Goal: Transaction & Acquisition: Purchase product/service

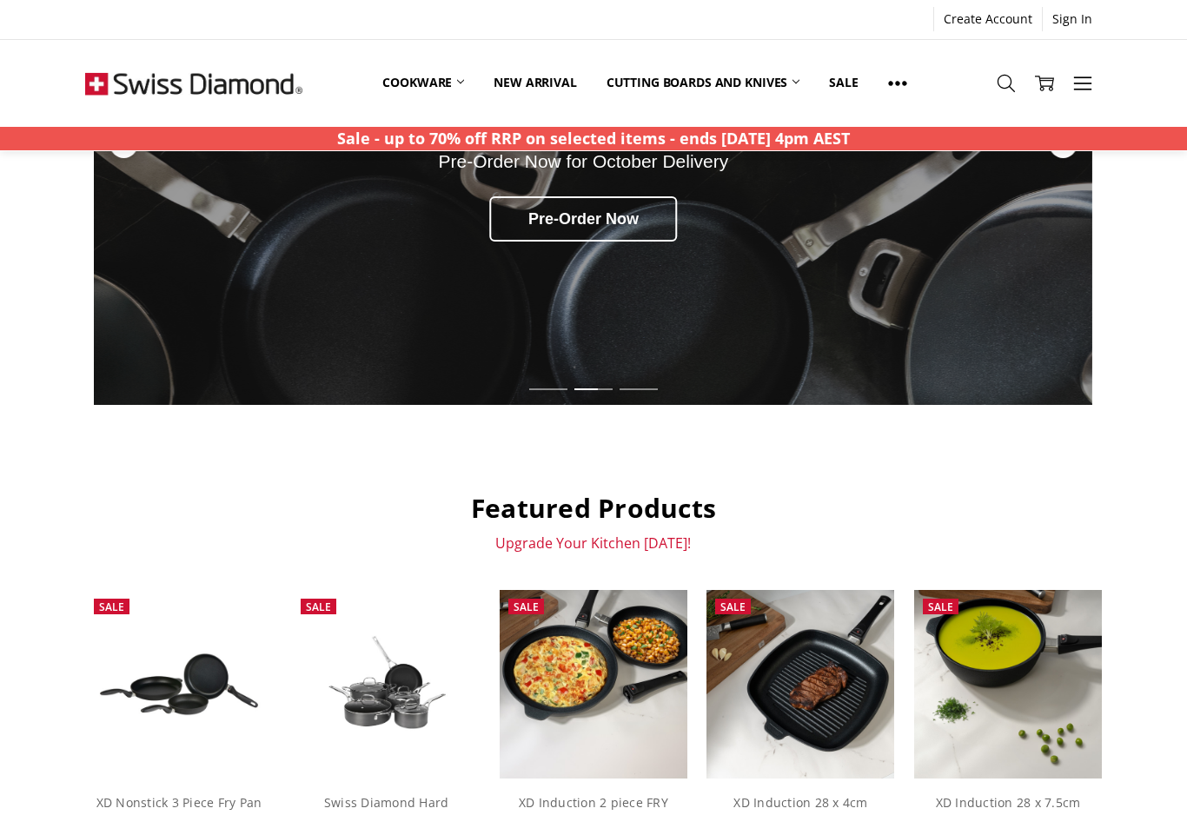
scroll to position [290, 0]
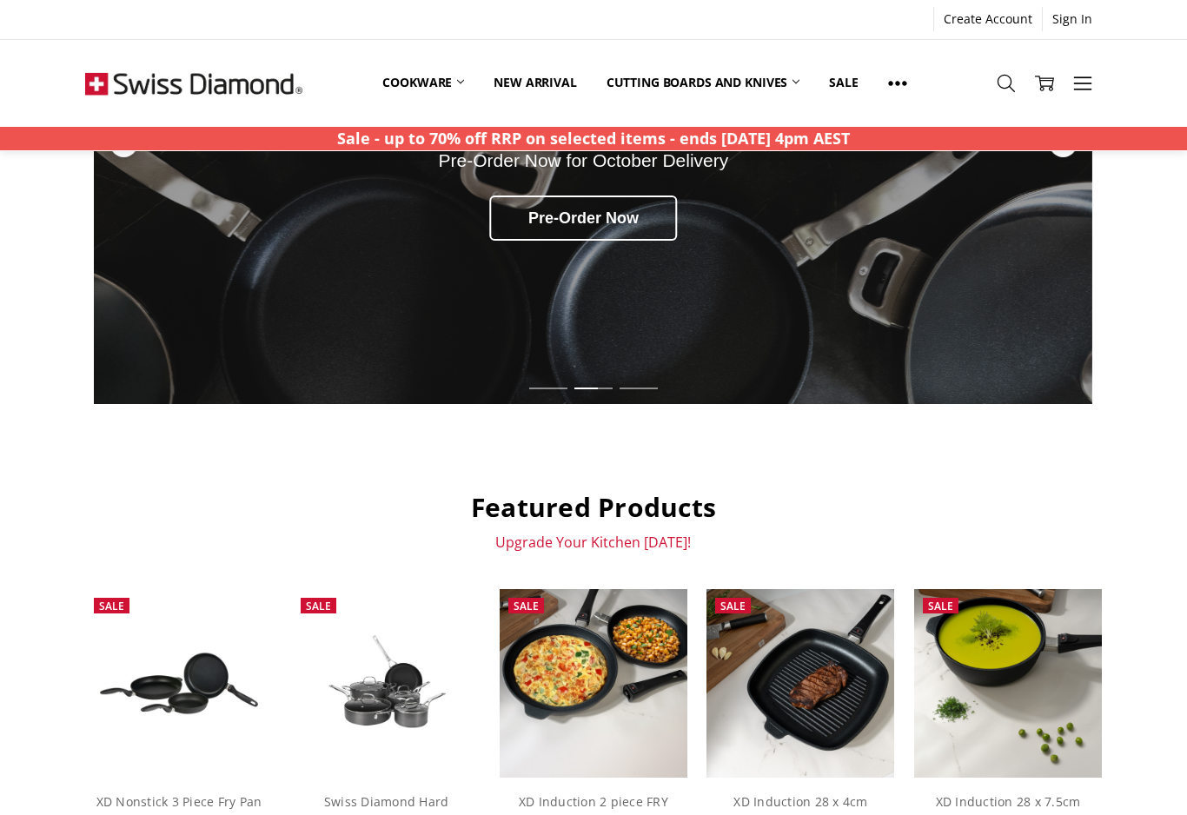
click at [1091, 91] on icon at bounding box center [1082, 83] width 19 height 19
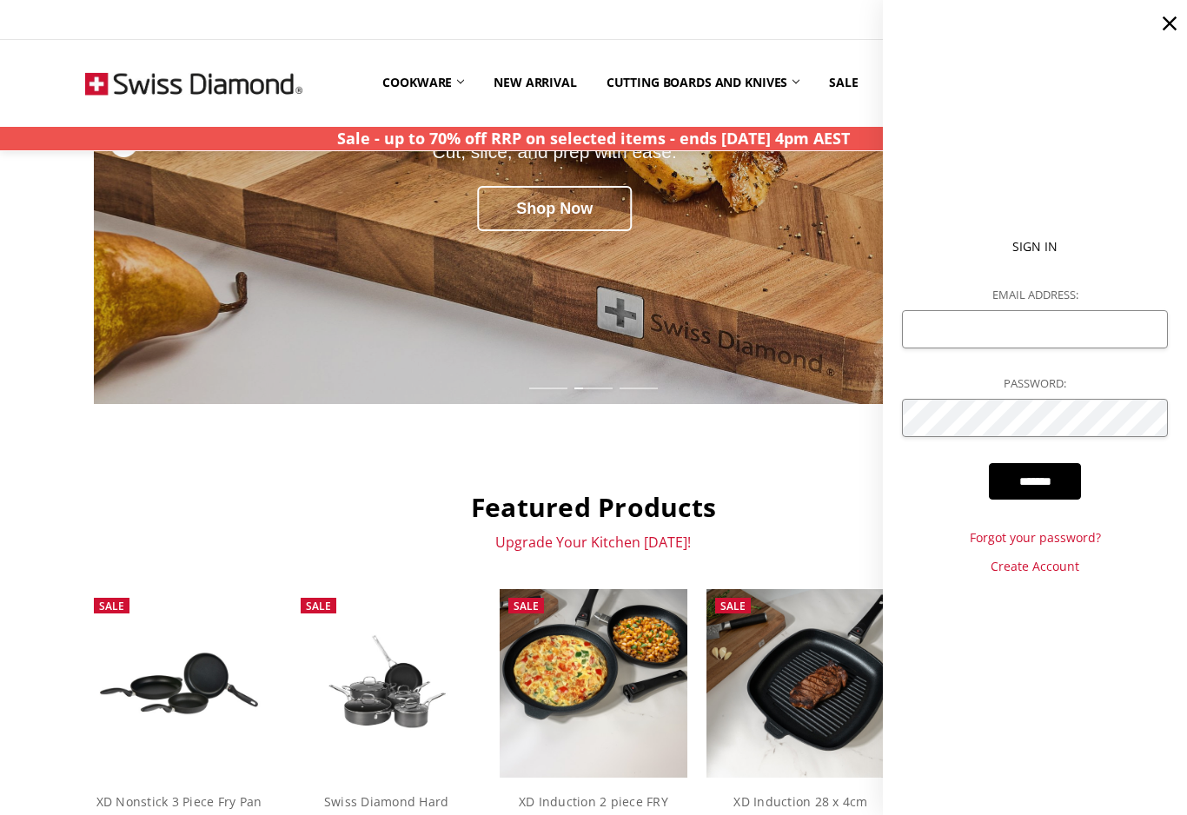
click at [729, 423] on div "Up to 70% off RRP on selected items. Ends 29 Sept 2025 4pm AEST. SHOP NOW CXD C…" at bounding box center [594, 802] width 1056 height 1839
click at [1173, 24] on icon at bounding box center [1169, 23] width 24 height 24
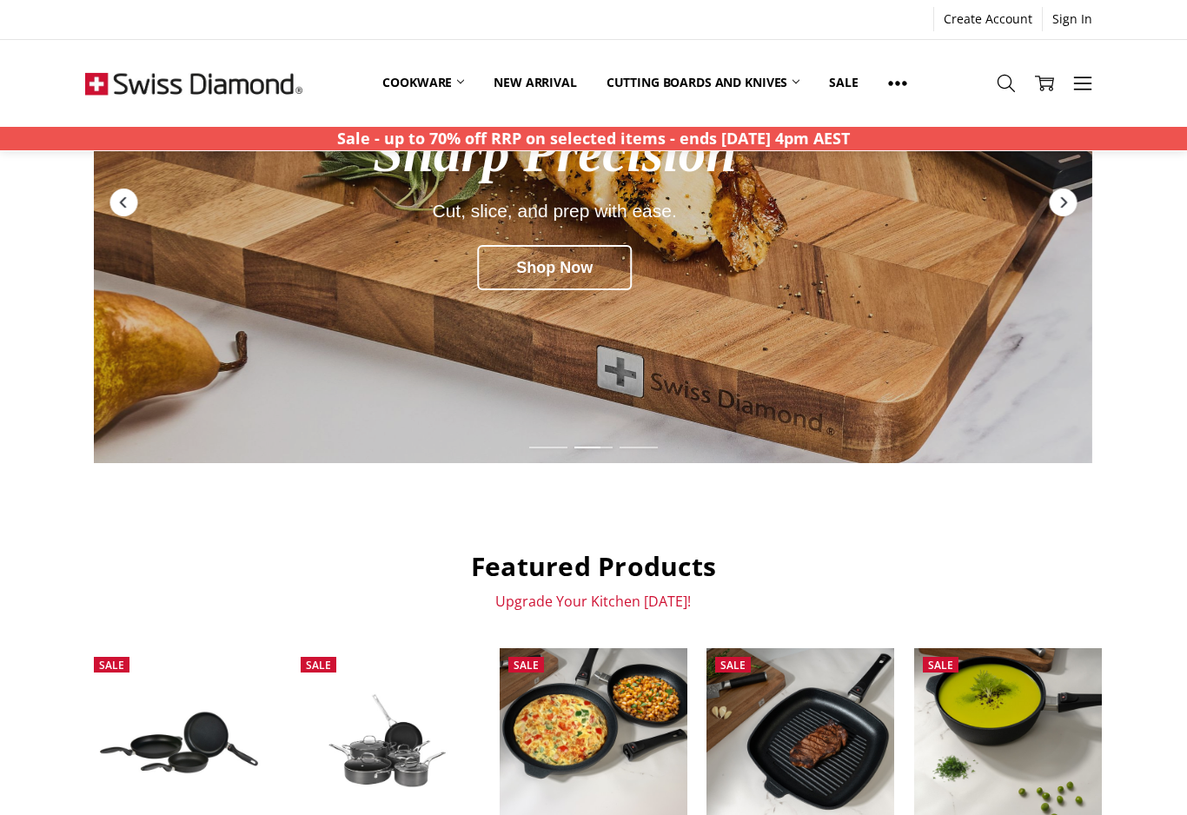
scroll to position [230, 0]
click at [0, 0] on link "Shop By Category" at bounding box center [0, 0] width 0 height 0
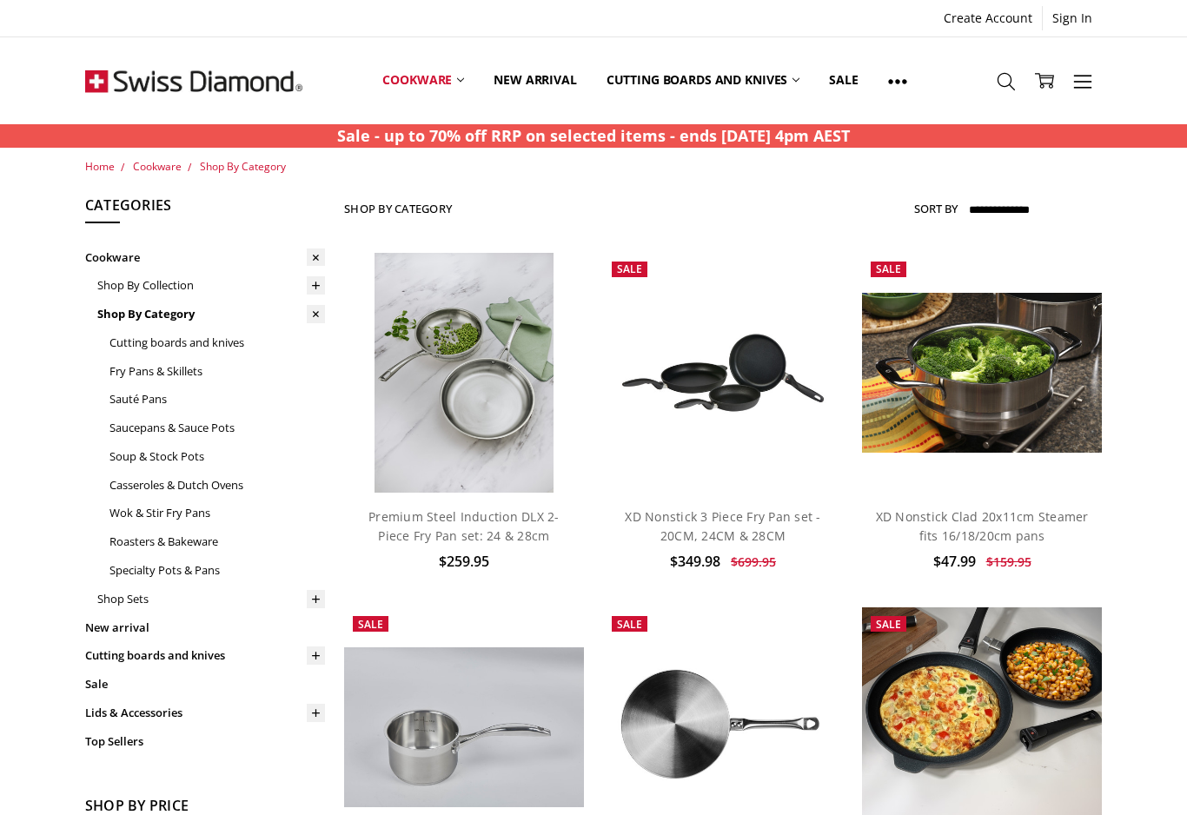
click at [520, 521] on link "Premium Steel Induction DLX 2-Piece Fry Pan set: 24 & 28cm" at bounding box center [463, 526] width 191 height 36
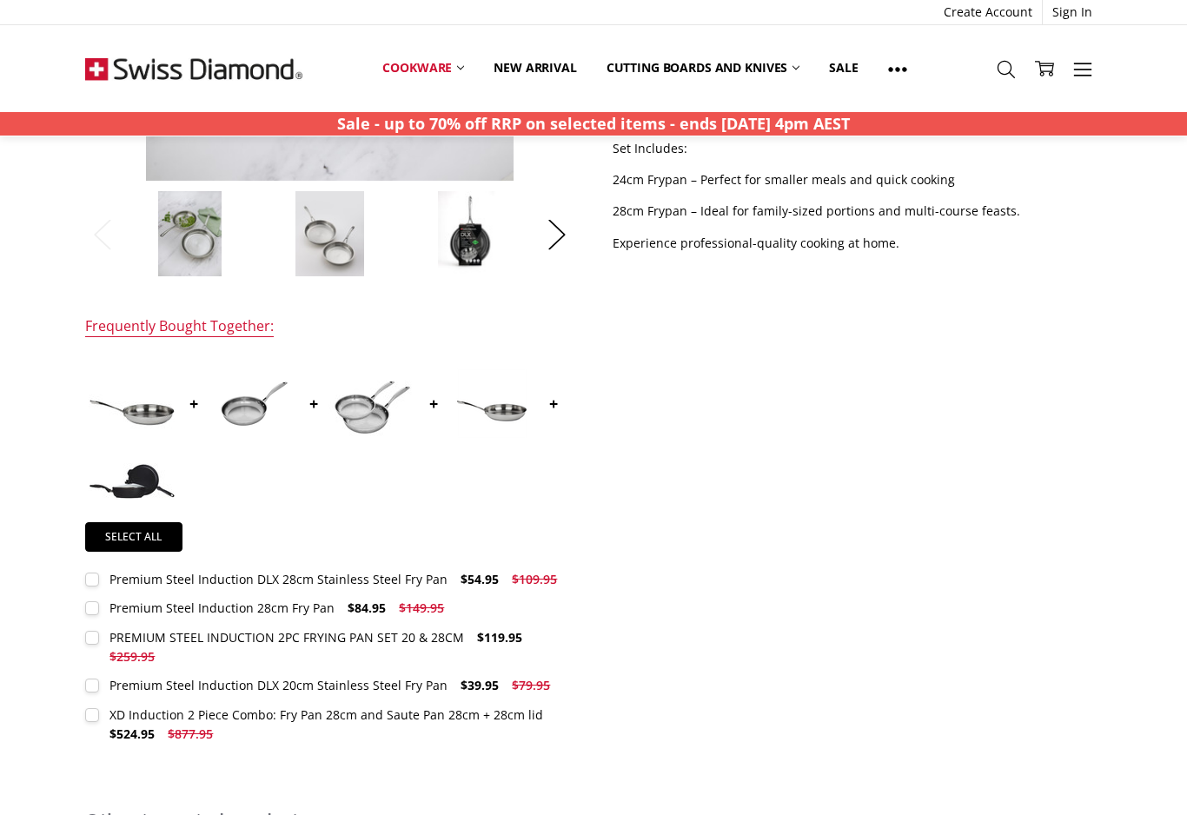
scroll to position [513, 0]
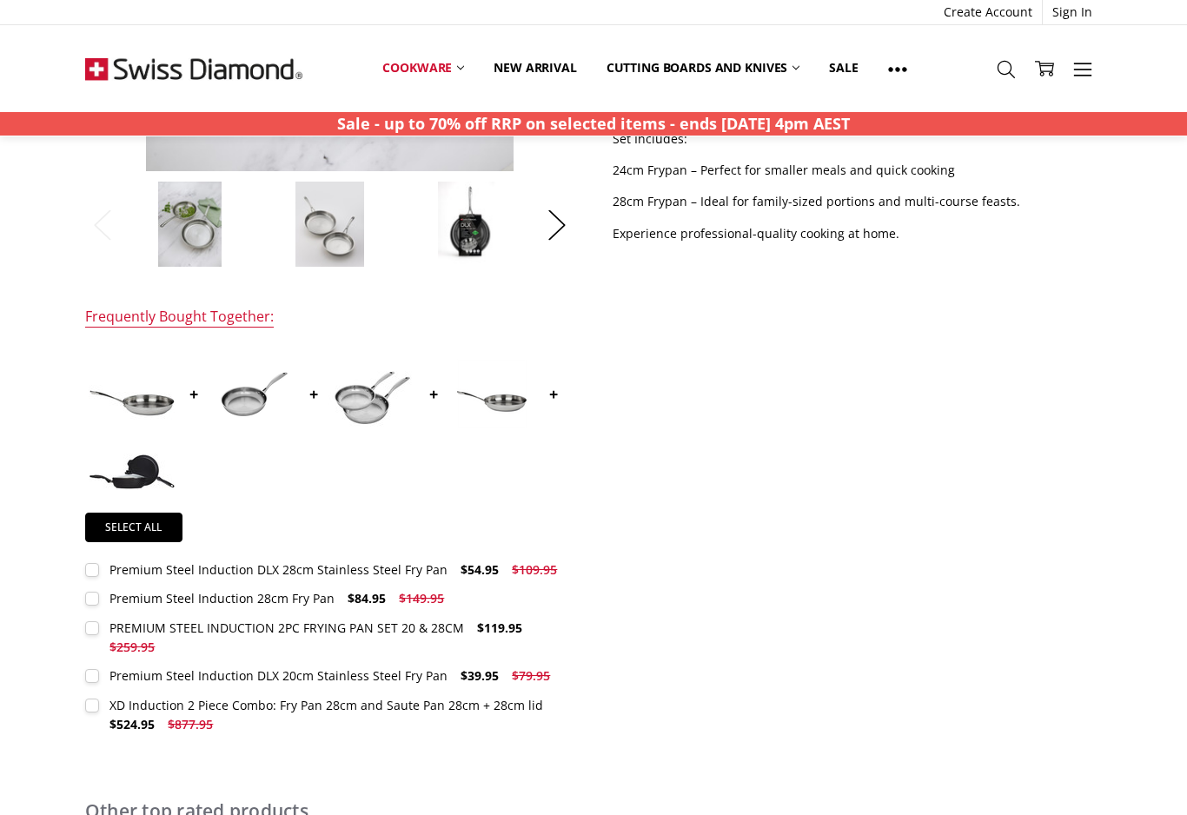
click at [248, 409] on img at bounding box center [252, 393] width 87 height 58
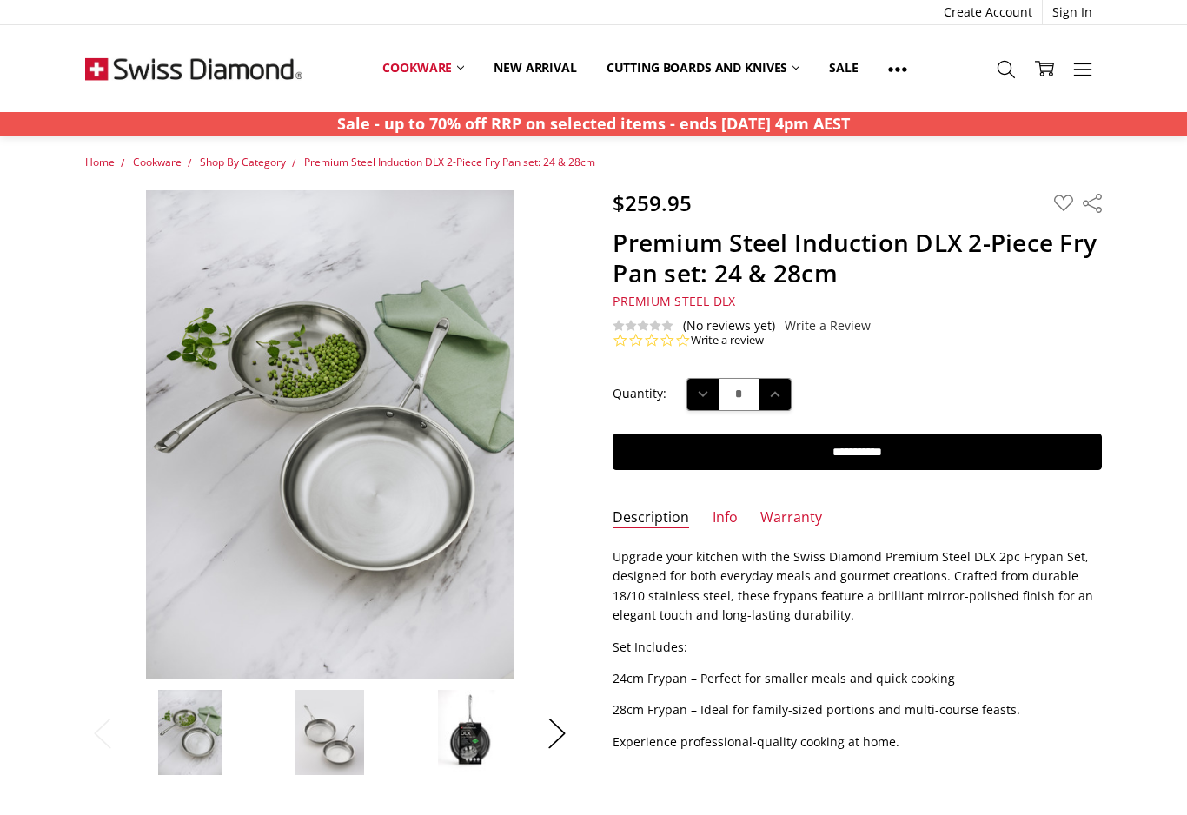
scroll to position [0, 0]
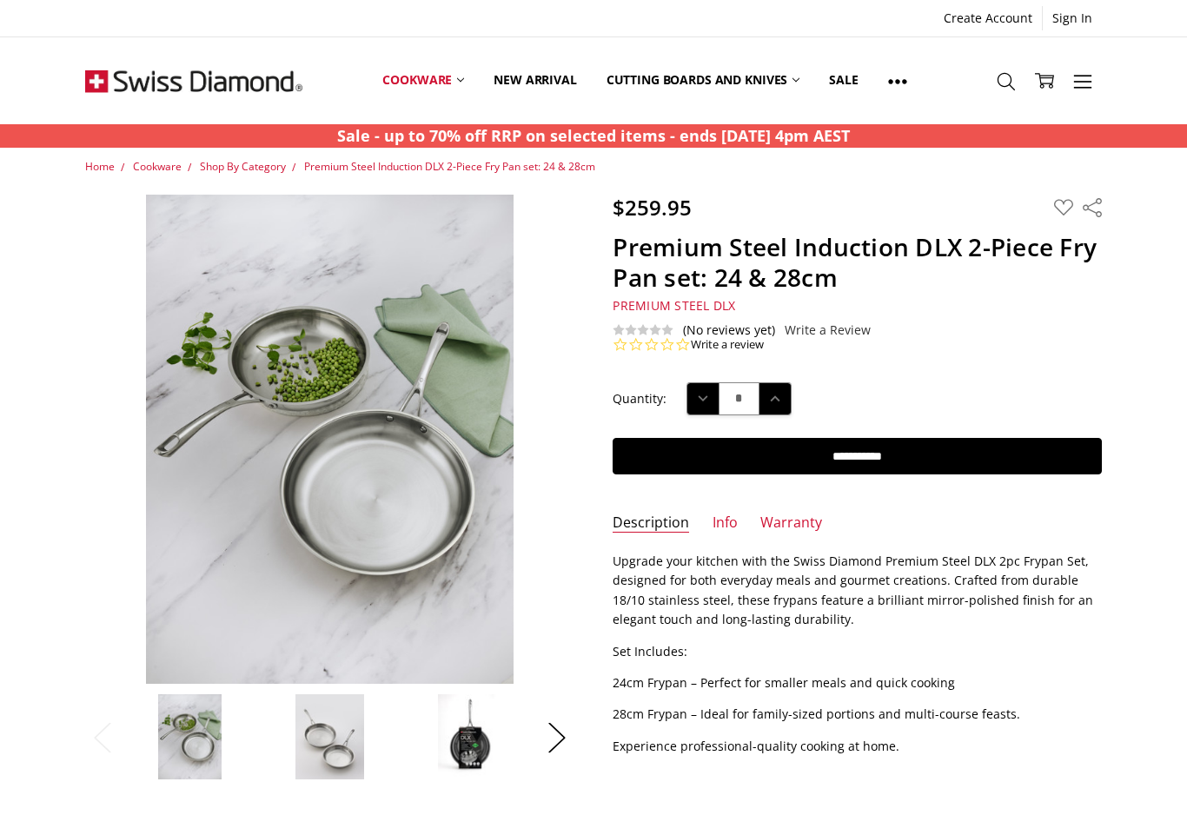
click at [557, 738] on button "Next" at bounding box center [556, 737] width 35 height 53
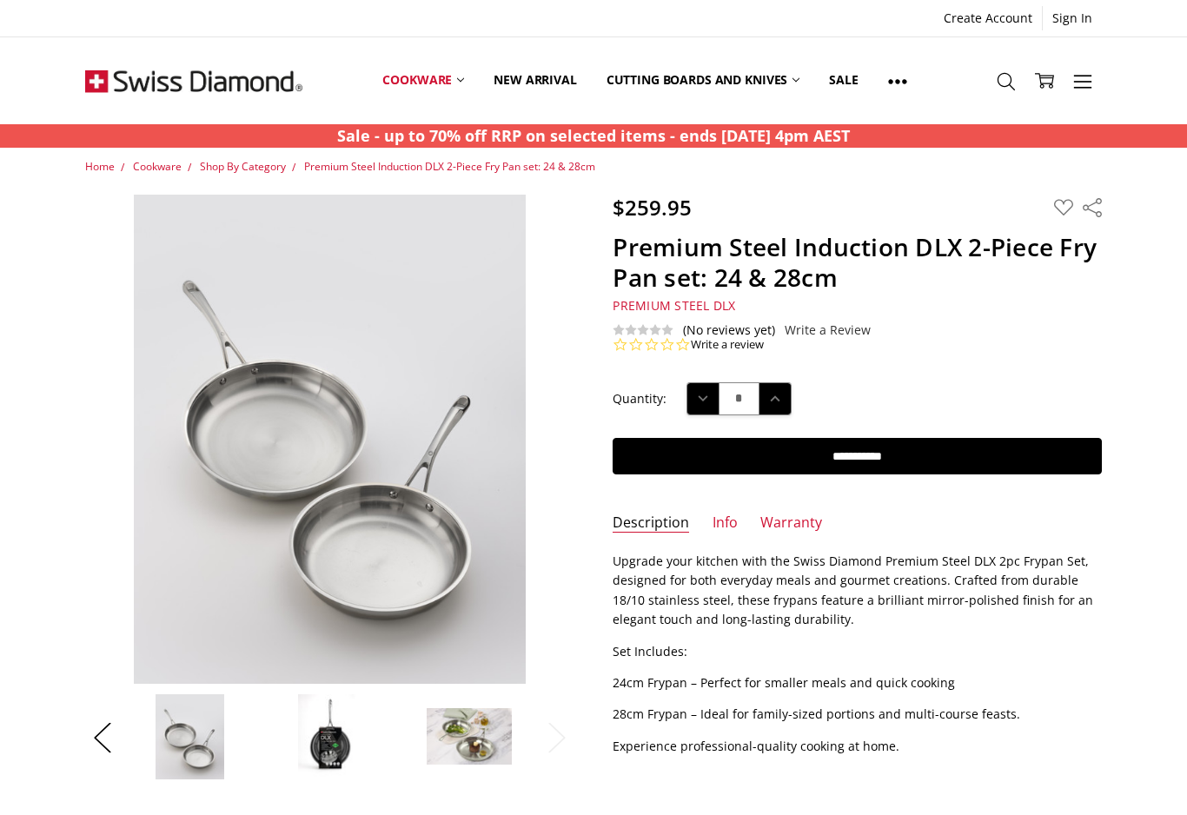
click at [573, 737] on button "Next" at bounding box center [556, 737] width 35 height 53
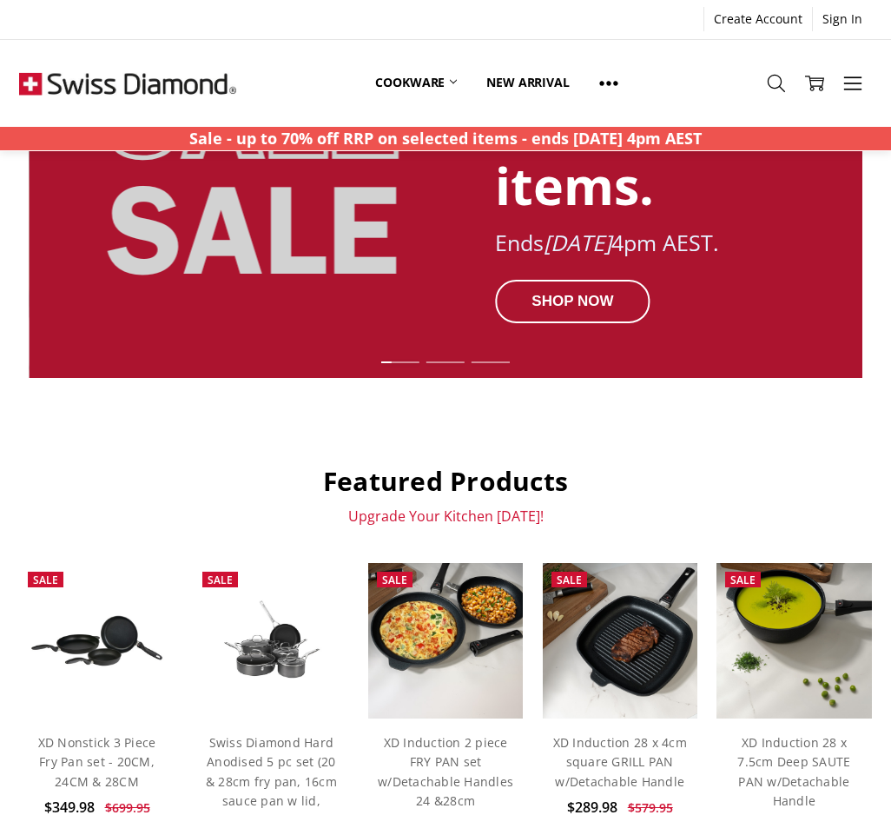
scroll to position [308, 0]
